Goal: Check status: Check status

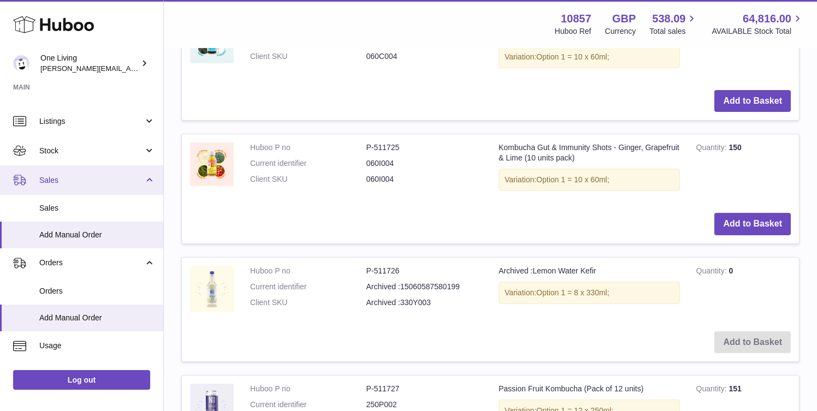
scroll to position [31, 0]
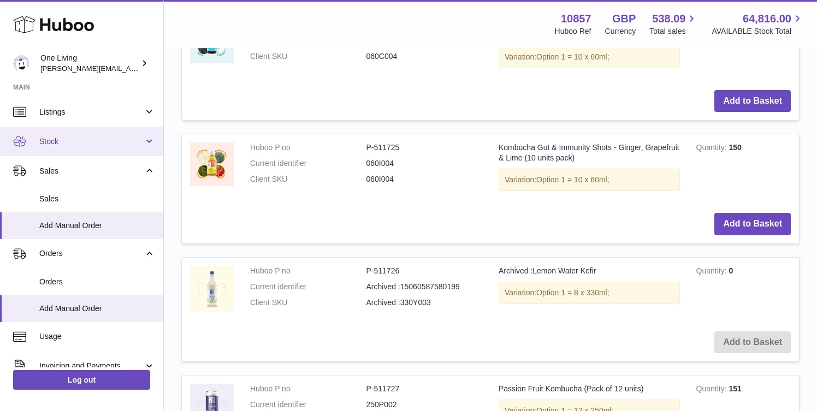
click at [137, 144] on span "Stock" at bounding box center [91, 142] width 104 height 10
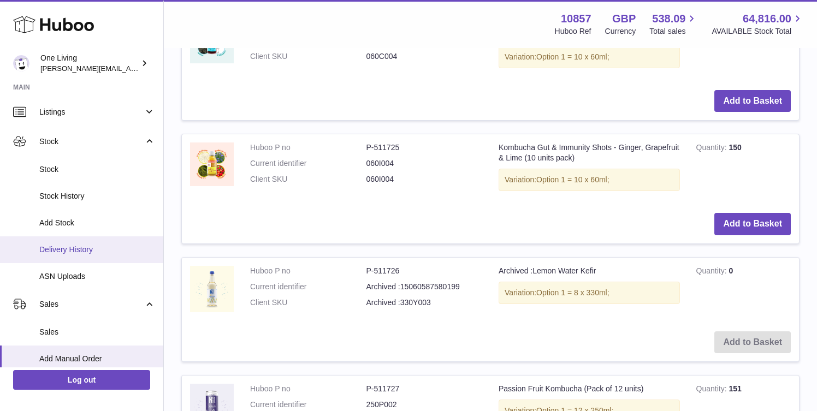
click at [121, 250] on span "Delivery History" at bounding box center [97, 250] width 116 height 10
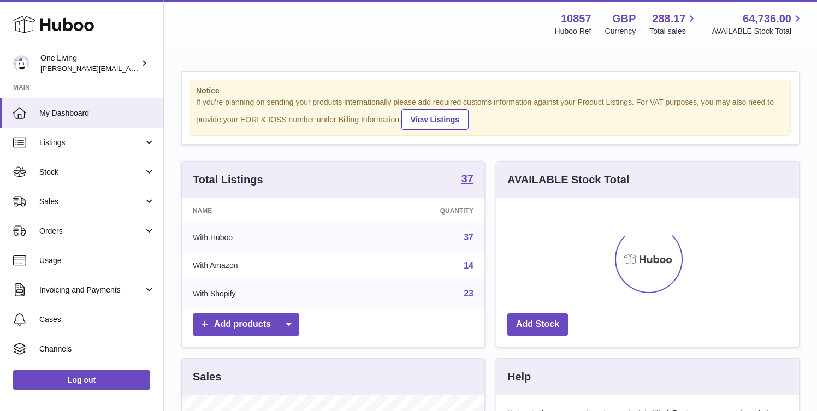
scroll to position [170, 303]
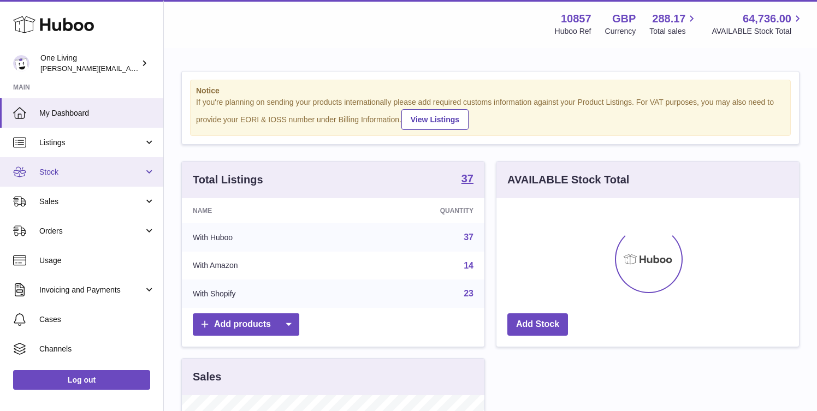
click at [126, 173] on span "Stock" at bounding box center [91, 172] width 104 height 10
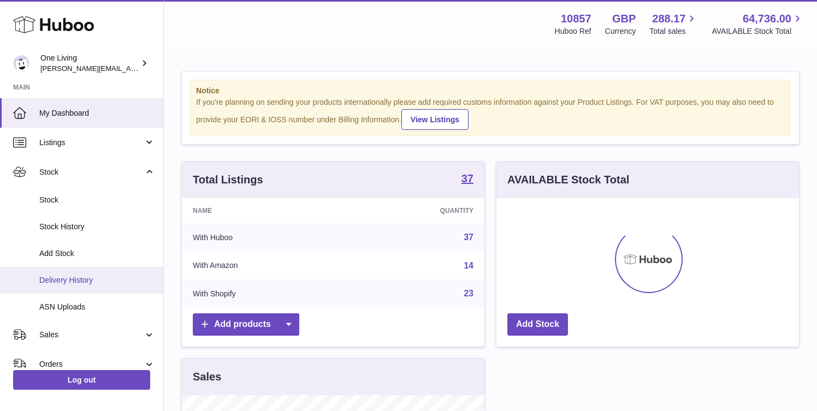
click at [117, 286] on link "Delivery History" at bounding box center [81, 280] width 163 height 27
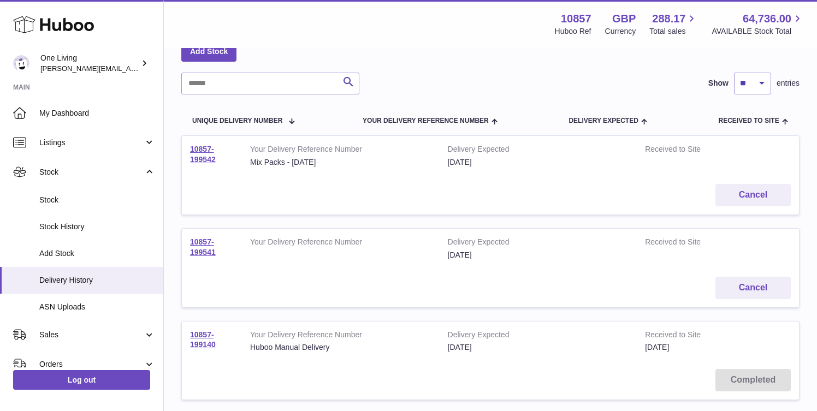
scroll to position [78, 0]
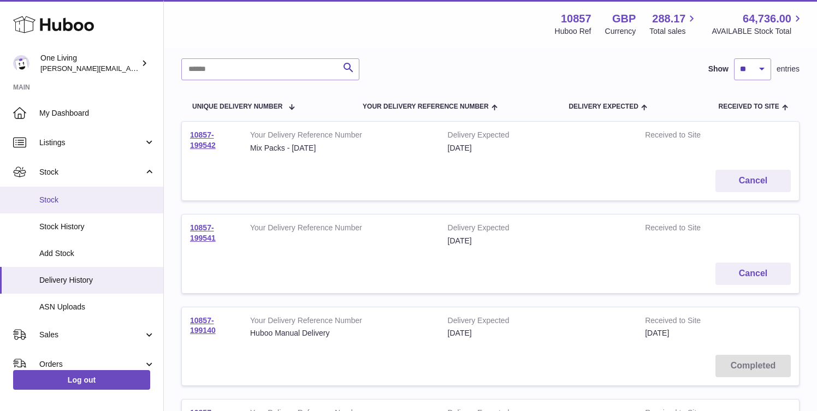
click at [133, 199] on span "Stock" at bounding box center [97, 200] width 116 height 10
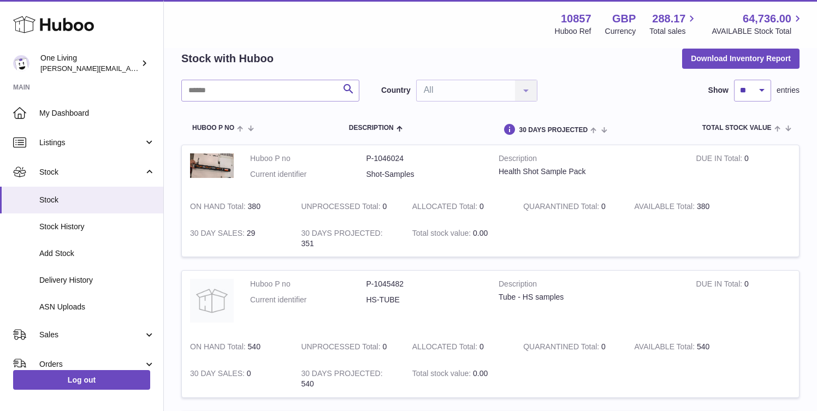
scroll to position [54, 0]
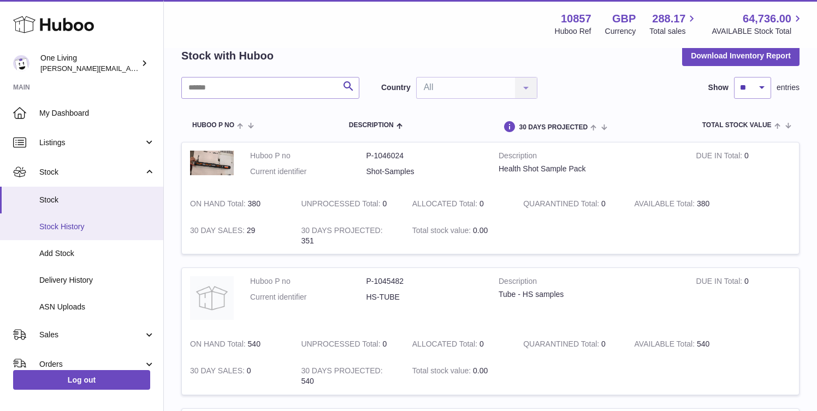
click at [107, 232] on link "Stock History" at bounding box center [81, 227] width 163 height 27
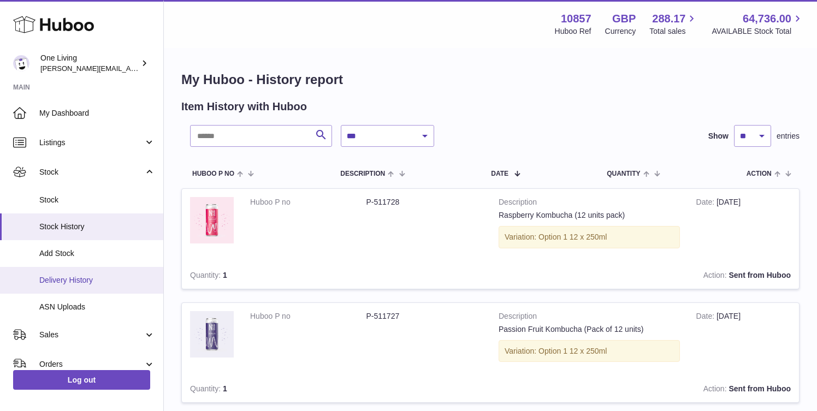
click at [118, 274] on link "Delivery History" at bounding box center [81, 280] width 163 height 27
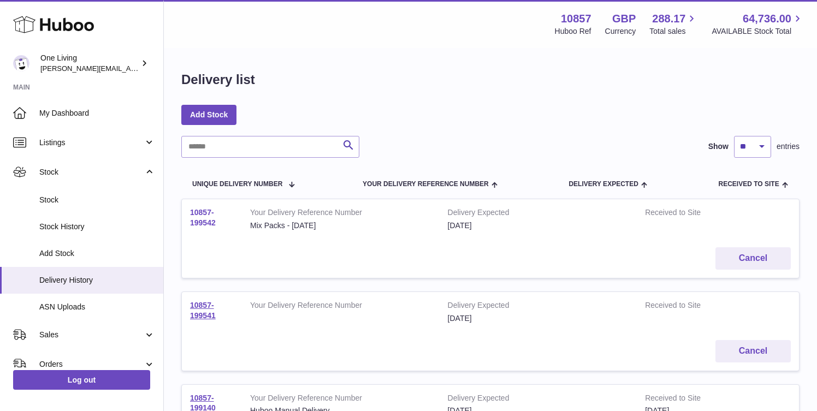
click at [205, 222] on link "10857-199542" at bounding box center [203, 217] width 26 height 19
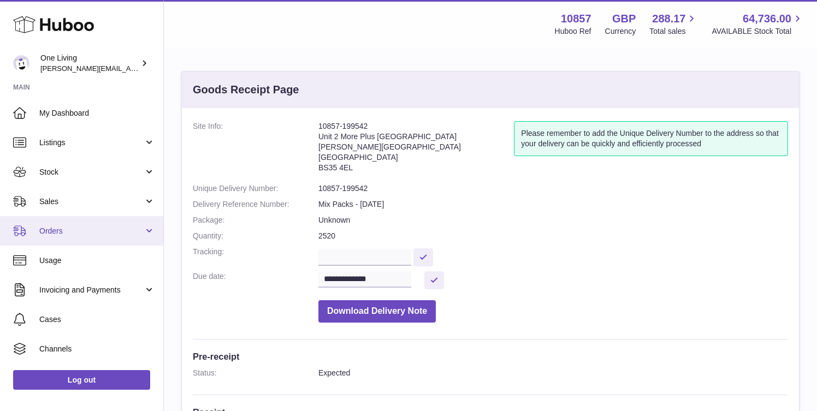
click at [126, 226] on span "Orders" at bounding box center [91, 231] width 104 height 10
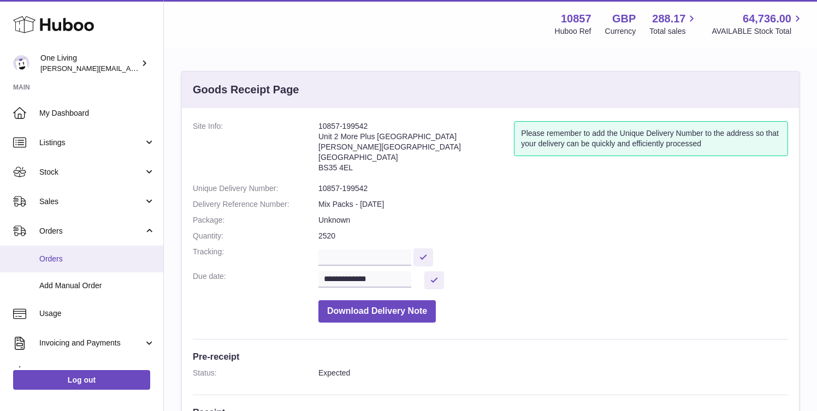
click at [114, 262] on span "Orders" at bounding box center [97, 259] width 116 height 10
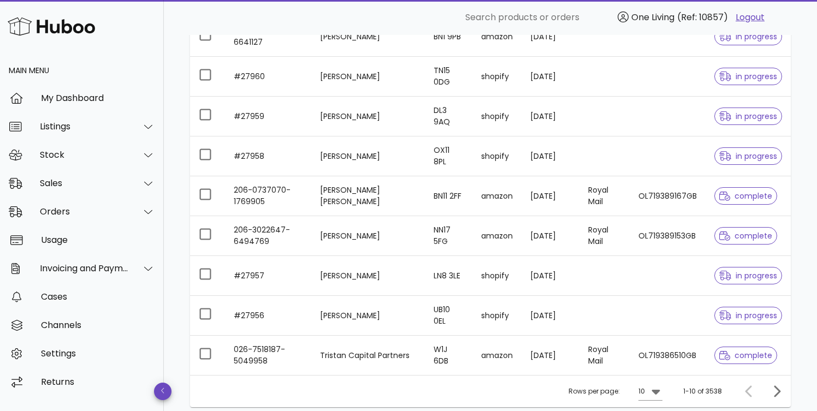
scroll to position [307, 0]
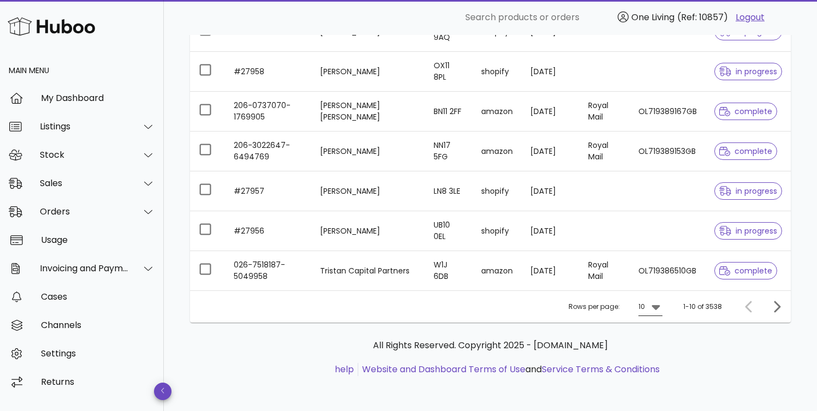
click at [656, 309] on icon at bounding box center [655, 307] width 8 height 5
click at [653, 370] on div "50" at bounding box center [654, 368] width 11 height 10
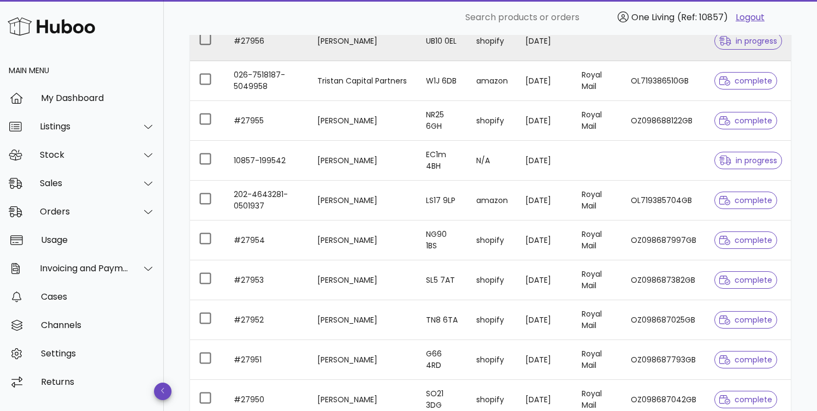
scroll to position [491, 0]
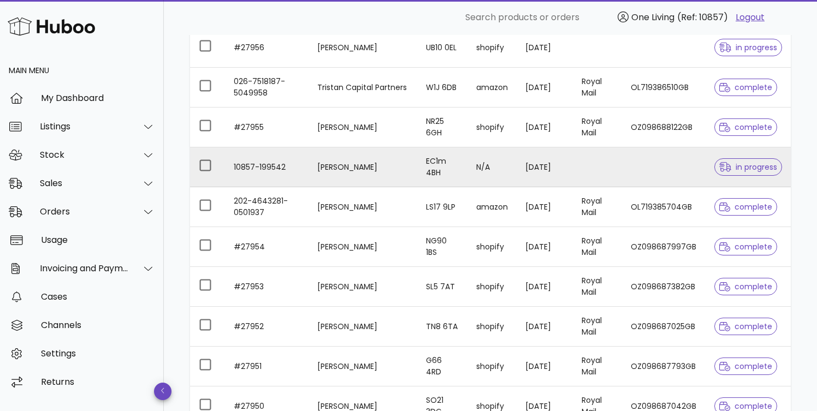
click at [247, 170] on td "10857-199542" at bounding box center [267, 167] width 84 height 40
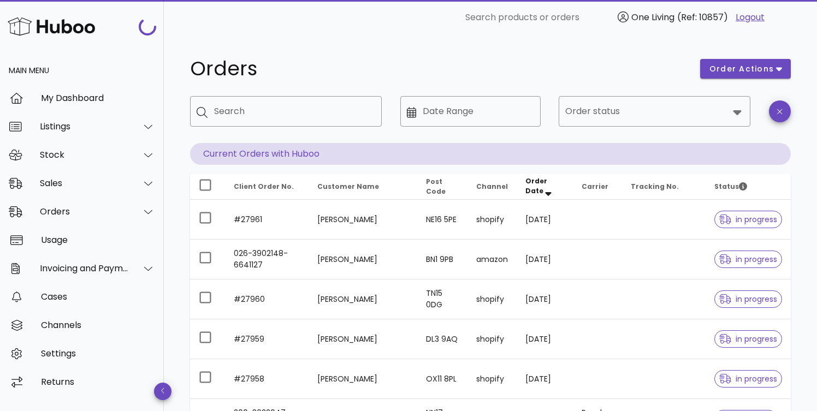
scroll to position [491, 0]
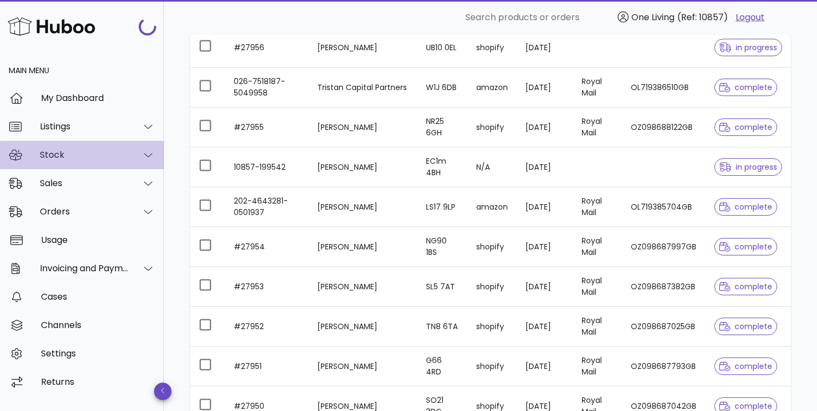
click at [138, 152] on div at bounding box center [142, 154] width 26 height 27
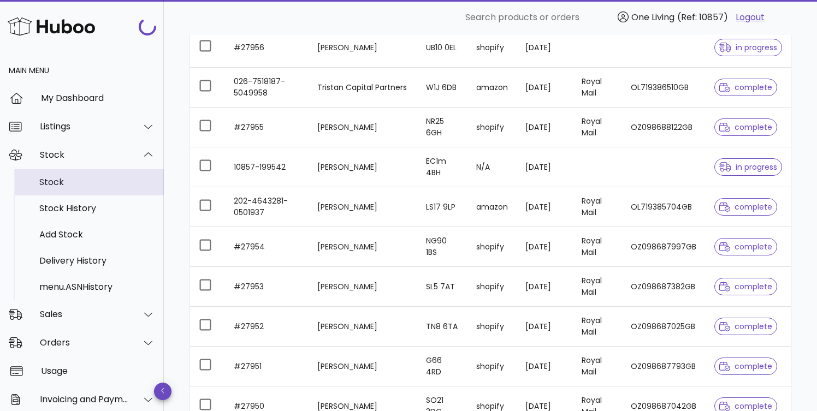
click at [132, 193] on div "Stock" at bounding box center [97, 181] width 116 height 23
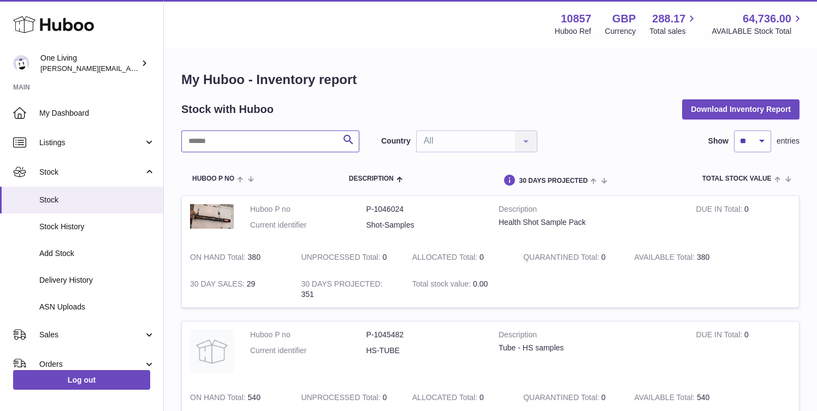
click at [308, 139] on input "text" at bounding box center [270, 142] width 178 height 22
type input "******"
